Goal: Transaction & Acquisition: Purchase product/service

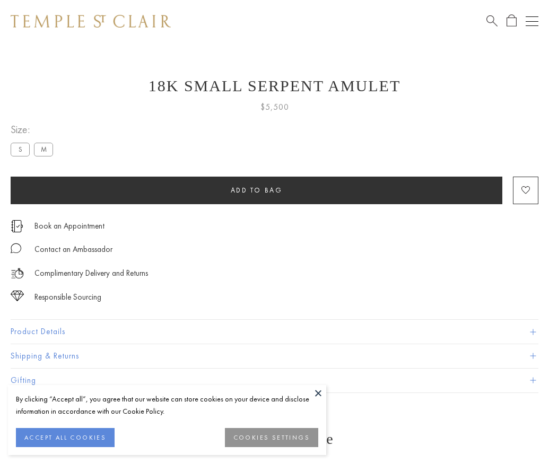
click at [256, 190] on span "Add to bag" at bounding box center [257, 190] width 52 height 9
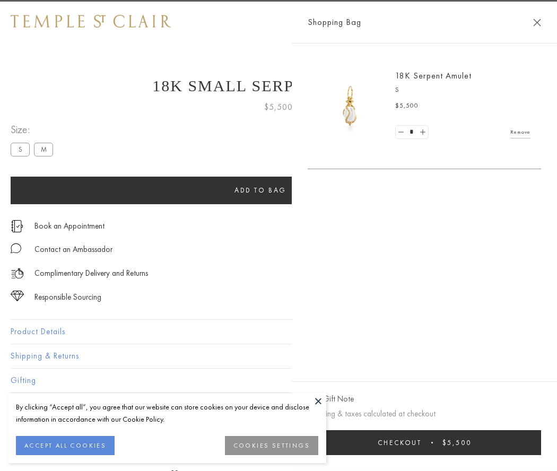
click at [425, 443] on button "Checkout $5,500" at bounding box center [425, 442] width 234 height 25
